Goal: Check status: Check status

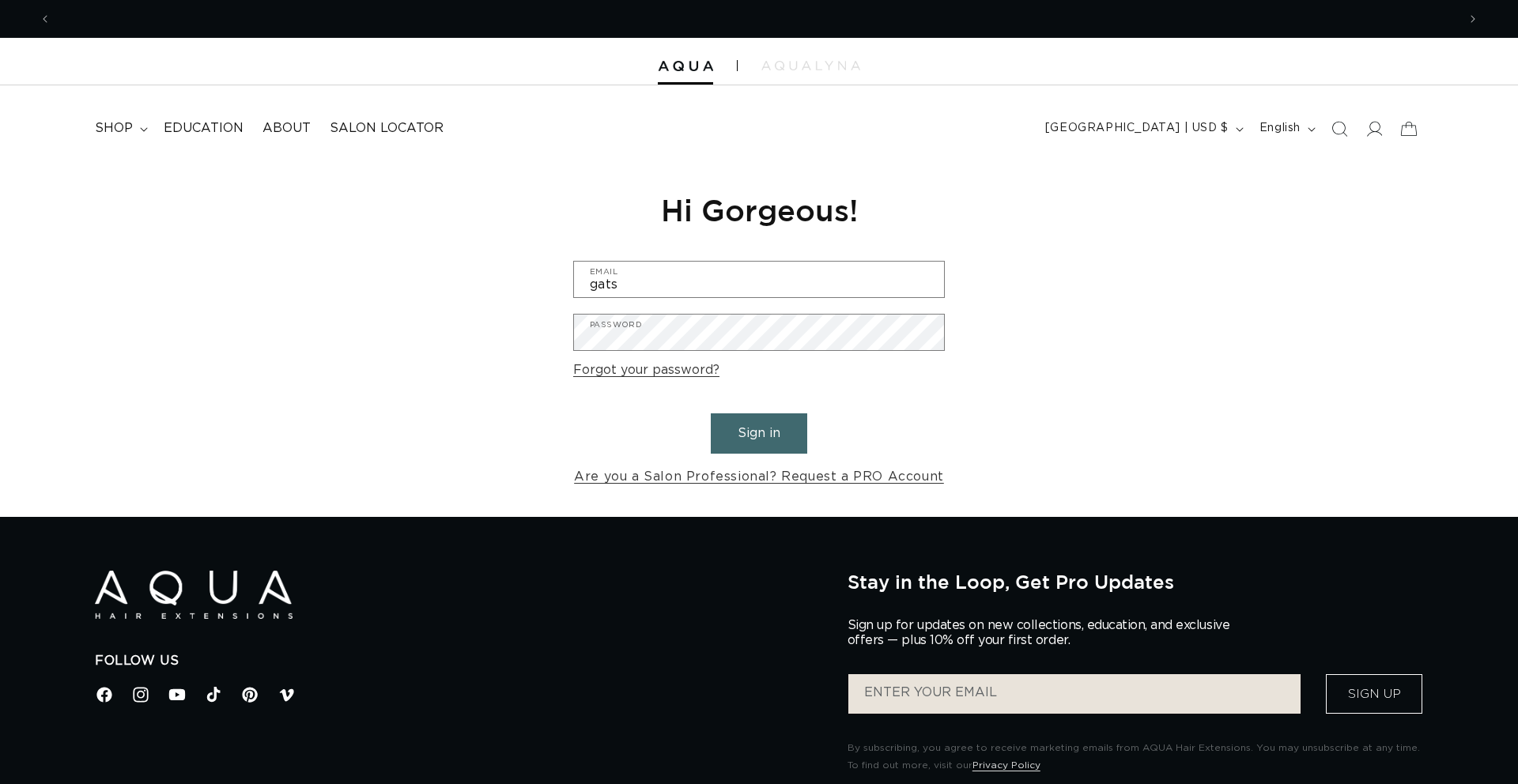
scroll to position [0, 2811]
type input "Gatsbyhairboutique@gmail.com"
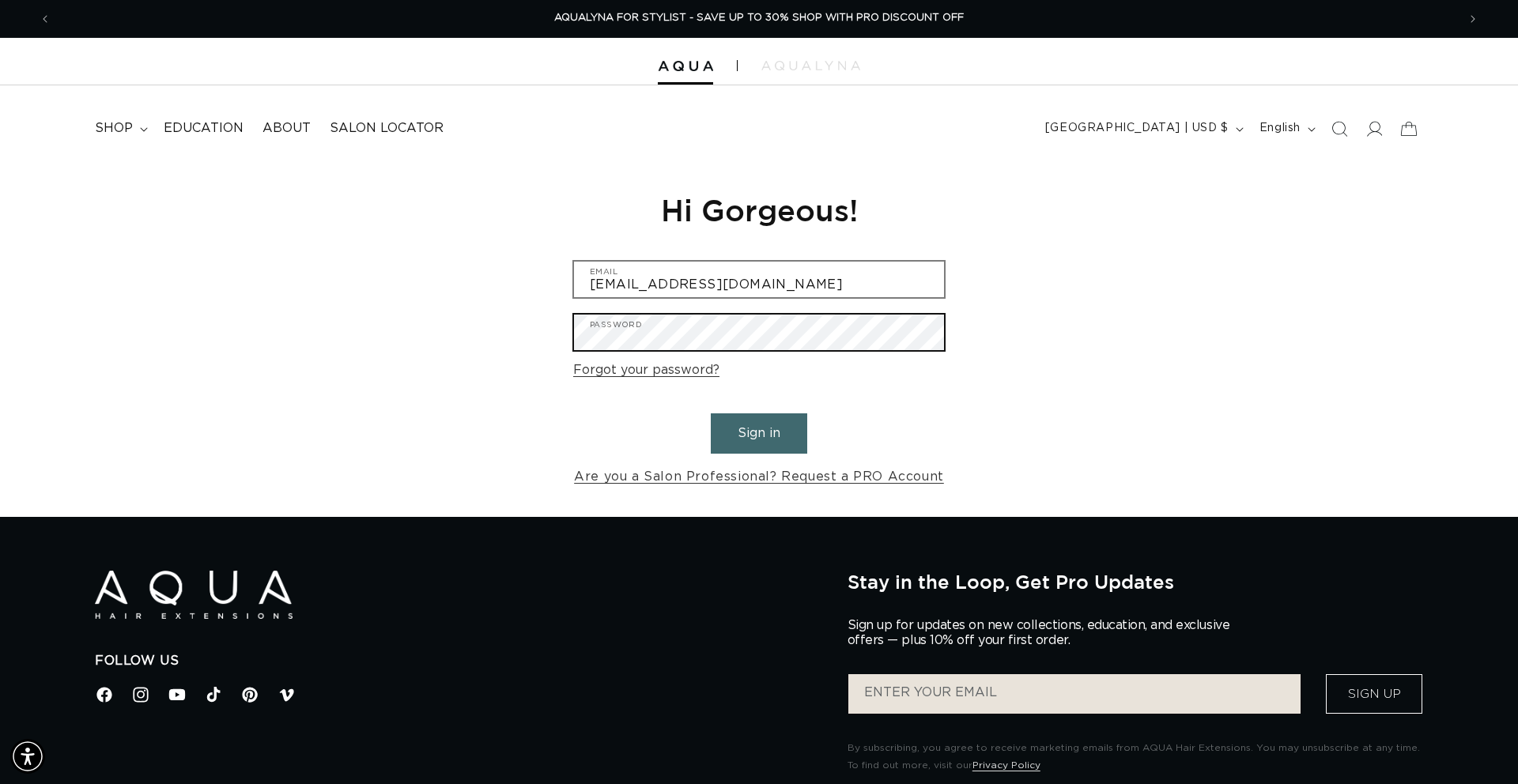
click at [711, 413] on button "Sign in" at bounding box center [759, 433] width 97 height 40
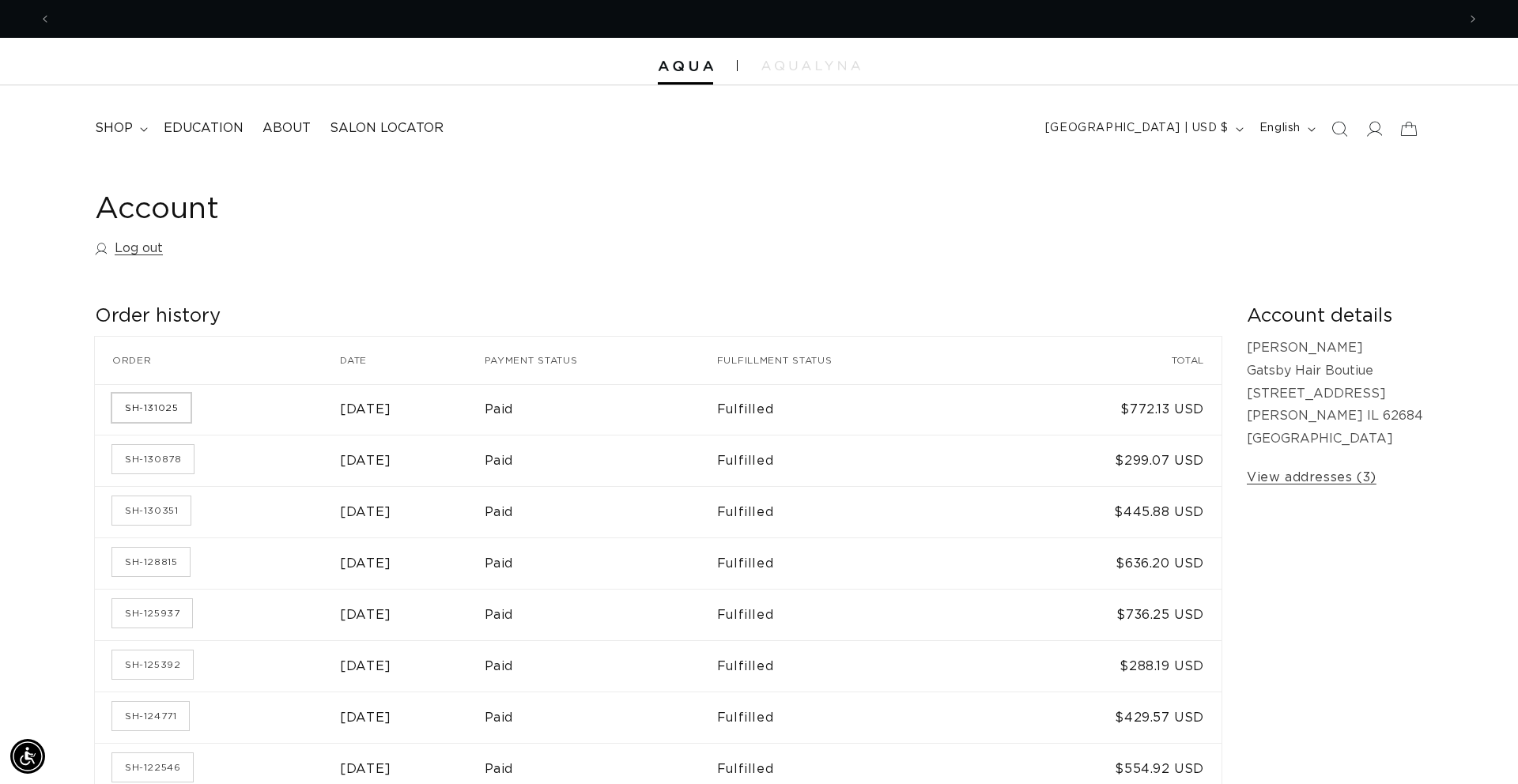
scroll to position [0, 1405]
click at [150, 409] on link "SH-131025" at bounding box center [152, 407] width 79 height 29
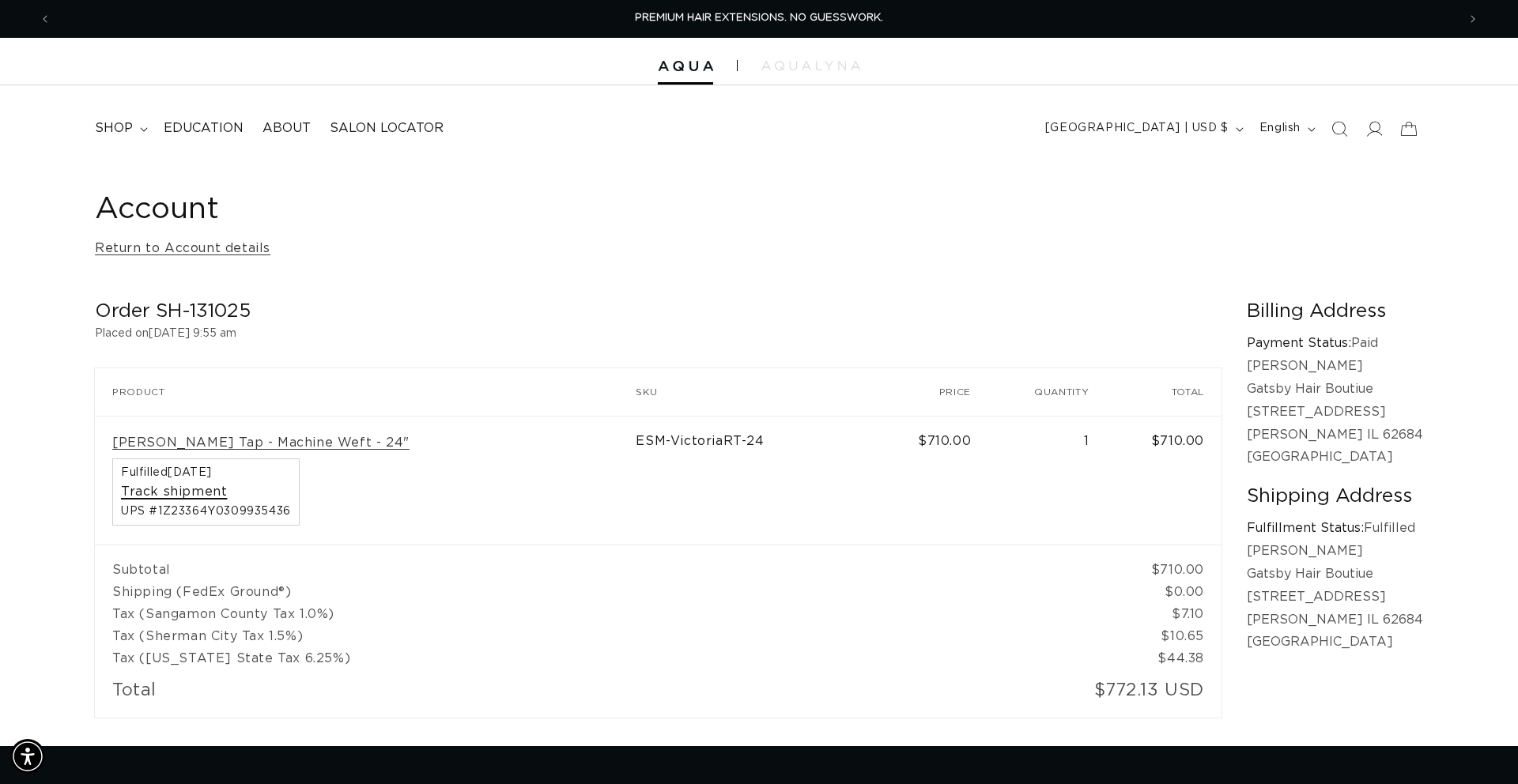
click at [188, 492] on link "Track shipment" at bounding box center [174, 492] width 106 height 17
